Goal: Navigation & Orientation: Find specific page/section

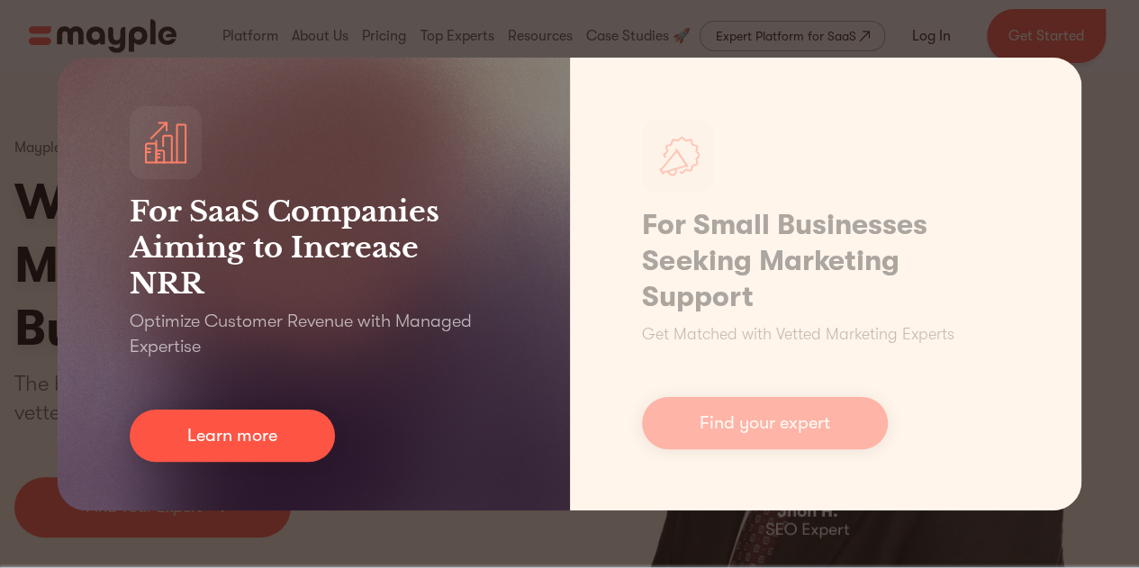
click at [71, 68] on div "For SaaS Companies Aiming to Increase NRR Optimize Customer Revenue with Manage…" at bounding box center [314, 284] width 512 height 453
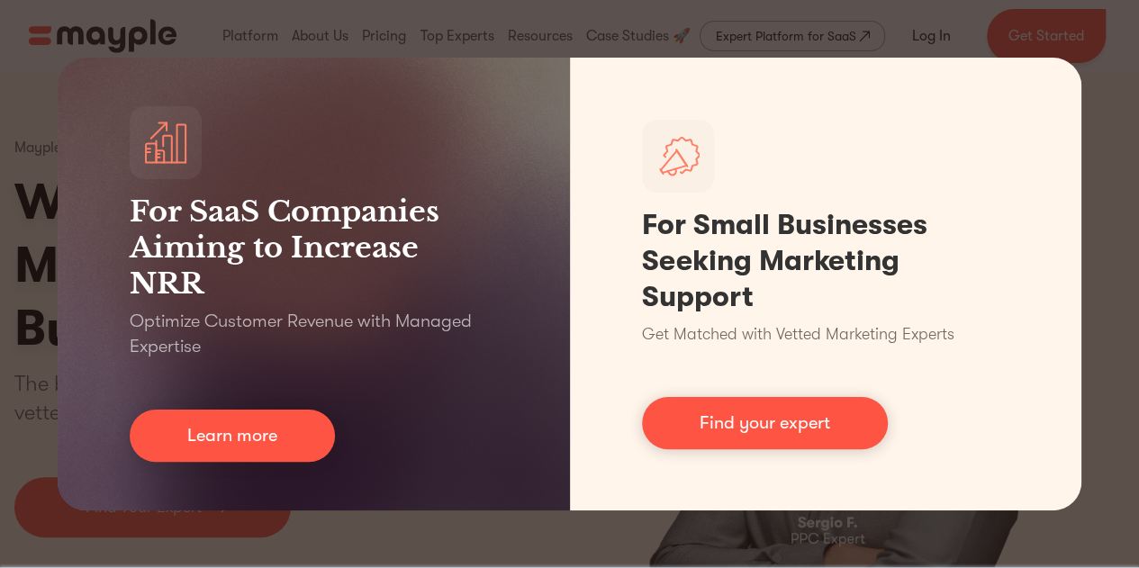
click at [38, 62] on div "For SaaS Companies Aiming to Increase NRR Optimize Customer Revenue with Manage…" at bounding box center [569, 284] width 1139 height 568
click at [41, 112] on div "For SaaS Companies Aiming to Increase NRR Optimize Customer Revenue with Manage…" at bounding box center [569, 284] width 1139 height 568
click at [6, 109] on div "For SaaS Companies Aiming to Increase NRR Optimize Customer Revenue with Manage…" at bounding box center [569, 284] width 1139 height 568
click at [0, 102] on div "For SaaS Companies Aiming to Increase NRR Optimize Customer Revenue with Manage…" at bounding box center [569, 284] width 1139 height 568
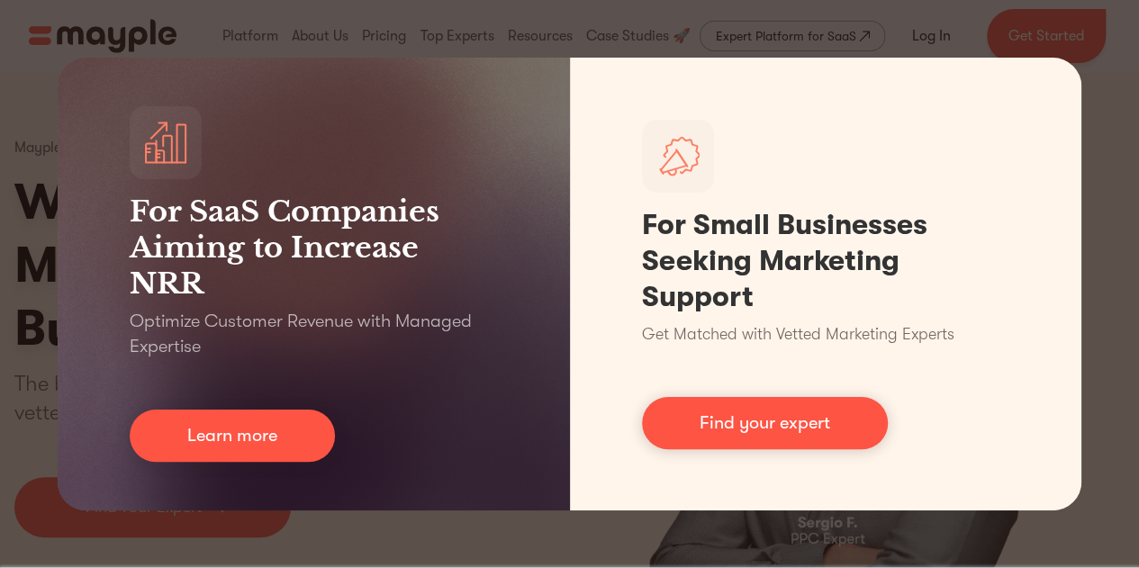
click at [2, 156] on div "For SaaS Companies Aiming to Increase NRR Optimize Customer Revenue with Manage…" at bounding box center [569, 284] width 1139 height 568
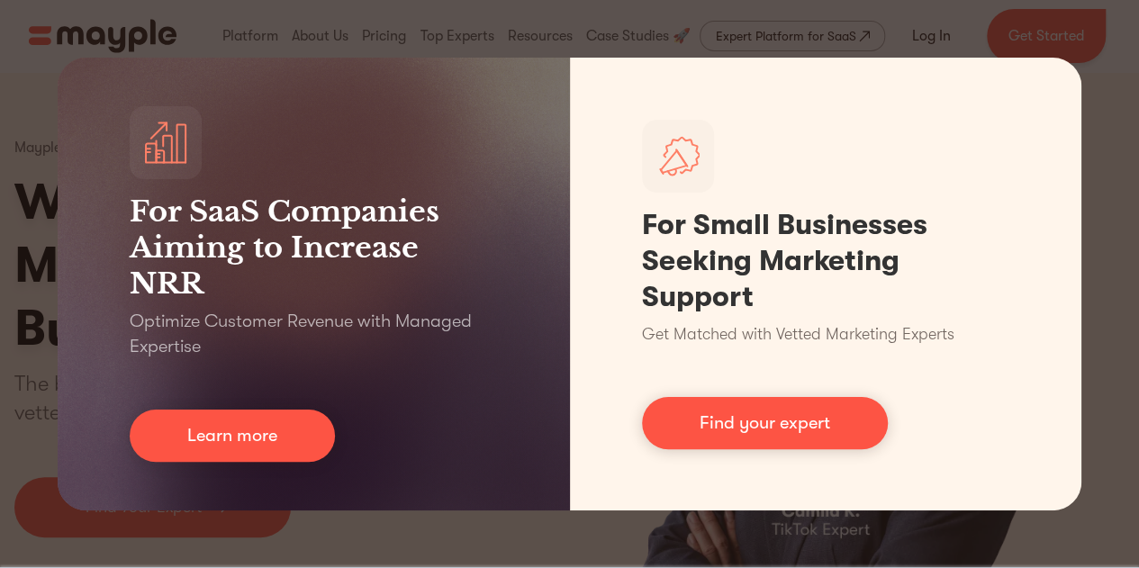
click at [0, 146] on div "For SaaS Companies Aiming to Increase NRR Optimize Customer Revenue with Manage…" at bounding box center [569, 284] width 1139 height 568
click at [13, 219] on div "For SaaS Companies Aiming to Increase NRR Optimize Customer Revenue with Manage…" at bounding box center [569, 284] width 1139 height 568
